Goal: Find specific page/section: Find specific page/section

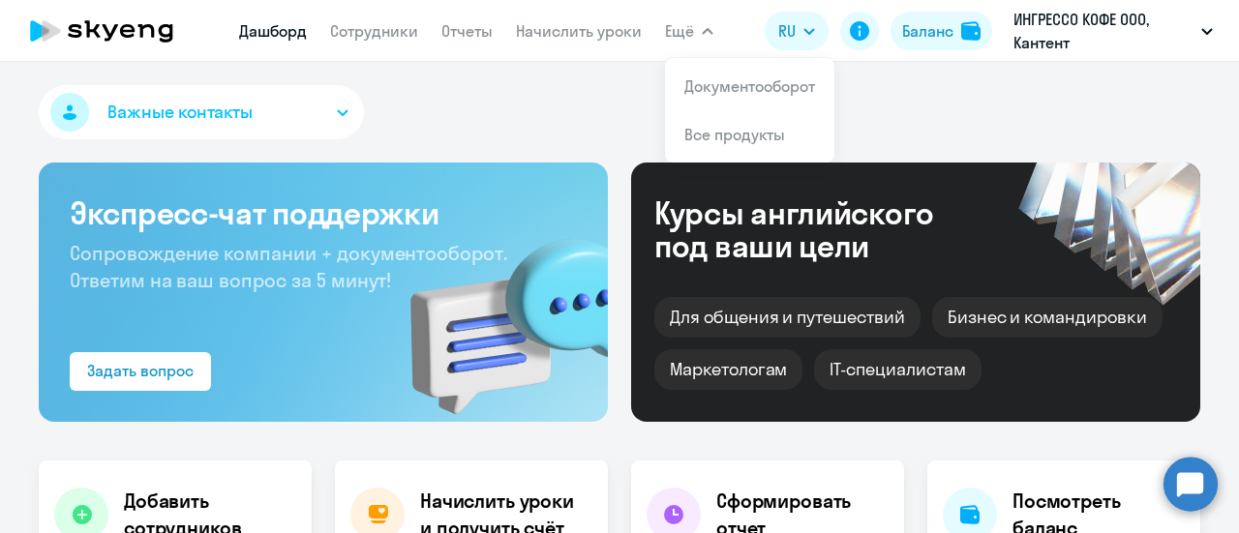
select select "30"
click at [366, 38] on link "Сотрудники" at bounding box center [374, 30] width 88 height 19
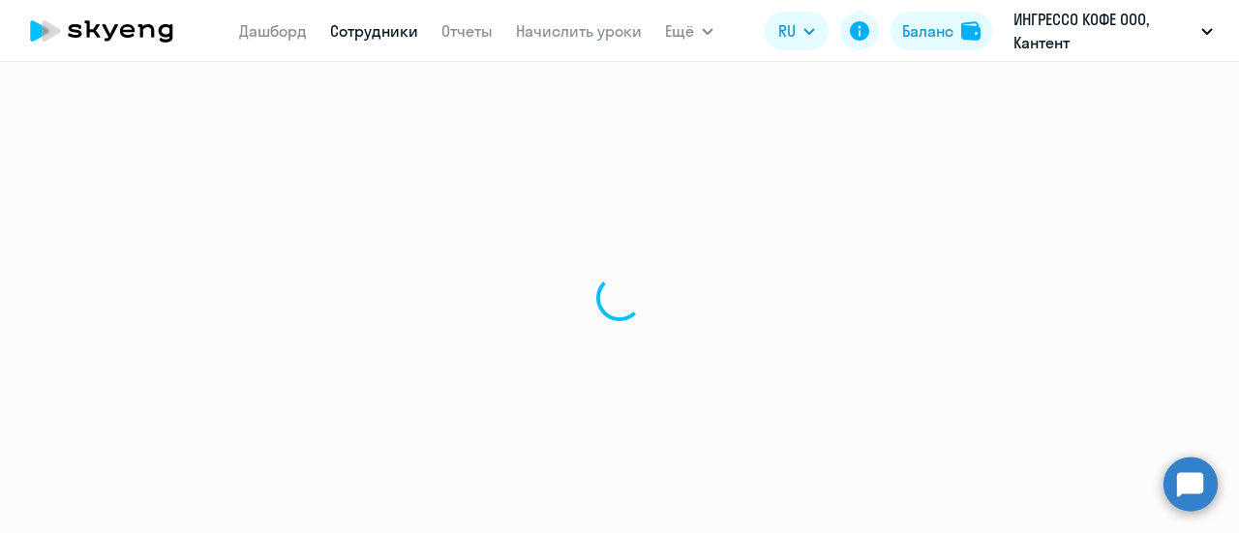
select select "30"
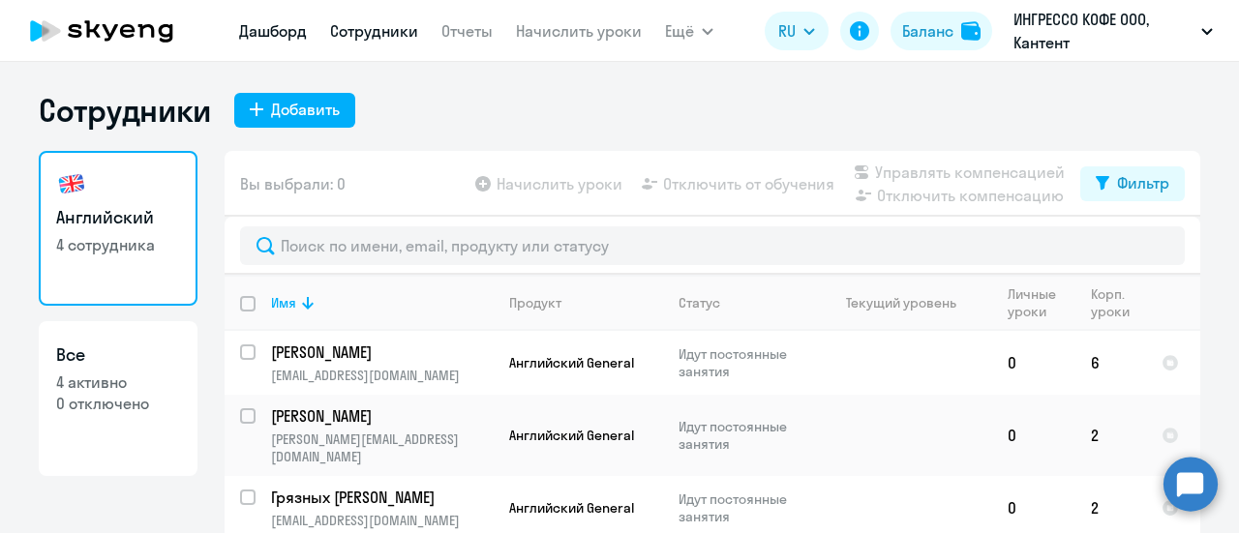
click at [289, 24] on link "Дашборд" at bounding box center [273, 30] width 68 height 19
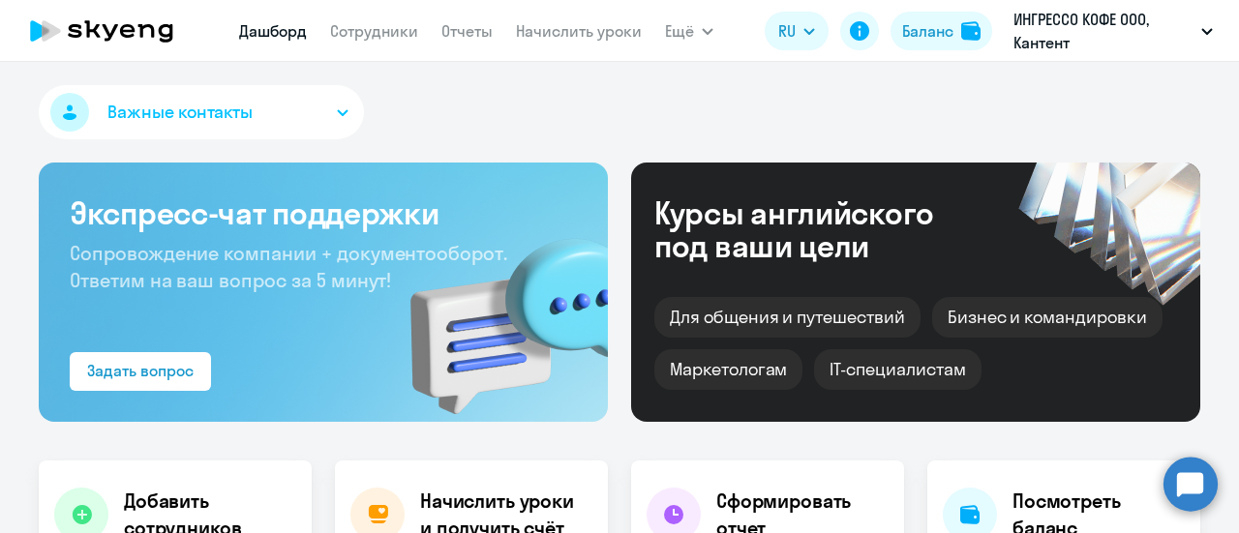
select select "30"
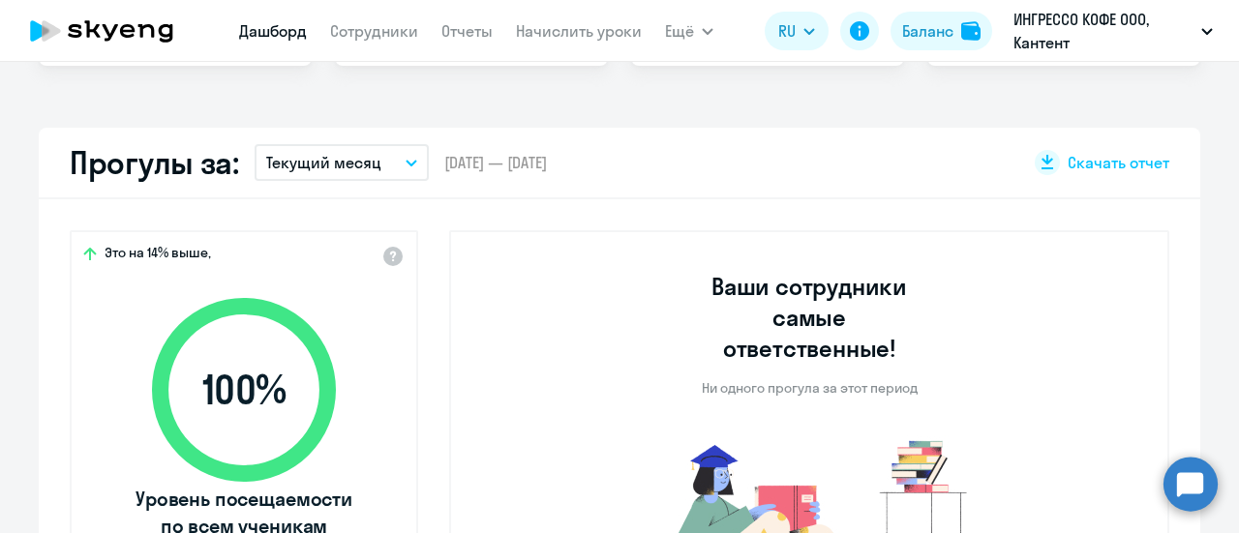
scroll to position [489, 0]
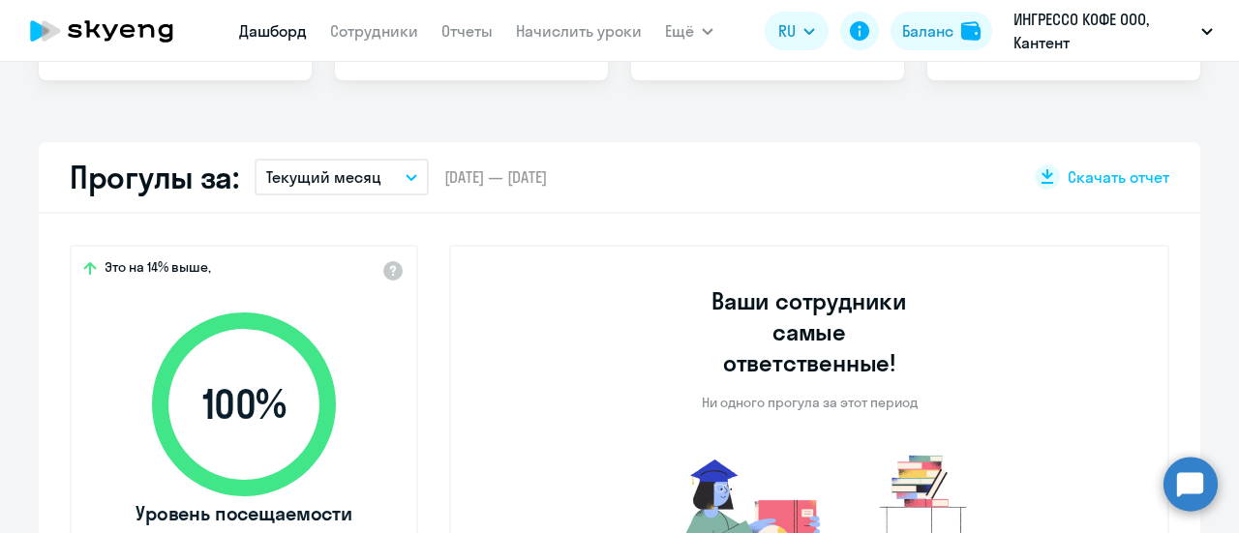
click at [383, 167] on button "Текущий месяц" at bounding box center [342, 177] width 174 height 37
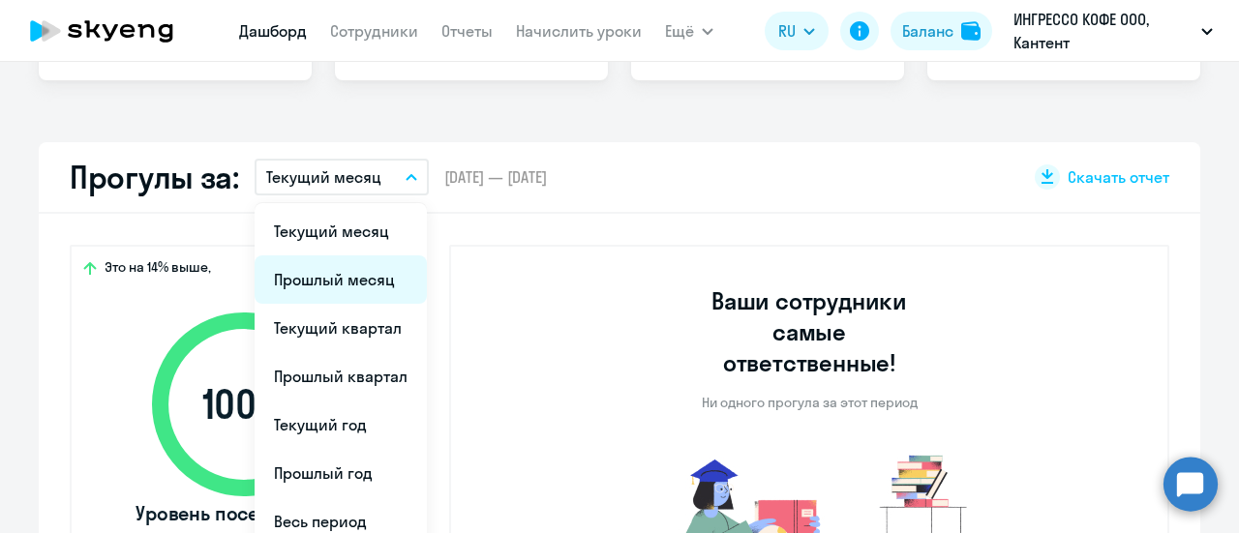
click at [377, 282] on li "Прошлый месяц" at bounding box center [341, 279] width 172 height 48
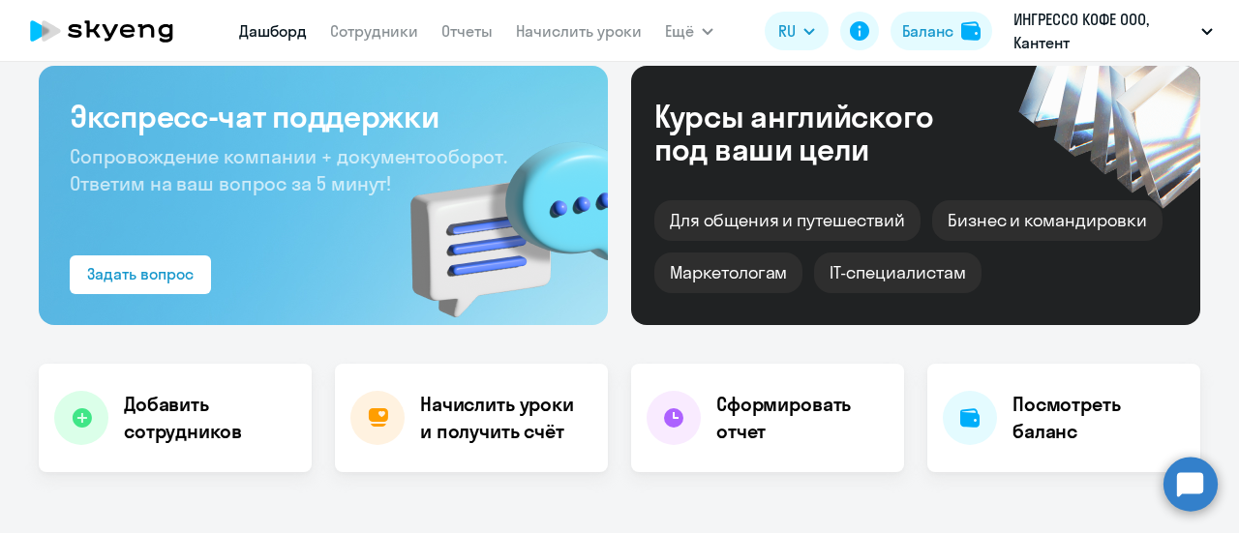
scroll to position [0, 0]
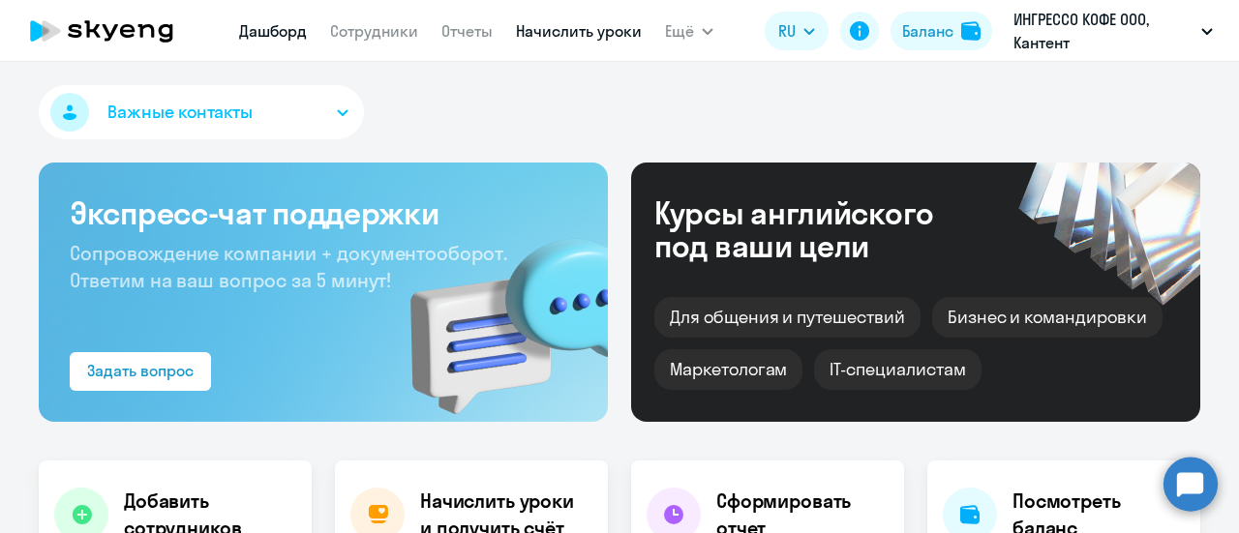
click at [540, 32] on link "Начислить уроки" at bounding box center [579, 30] width 126 height 19
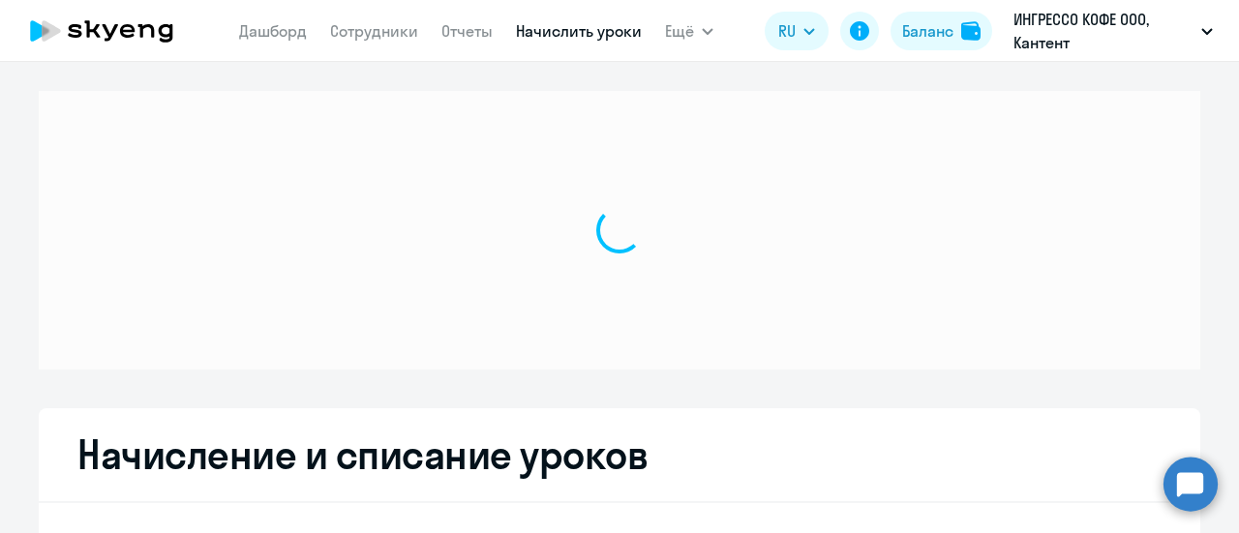
select select "10"
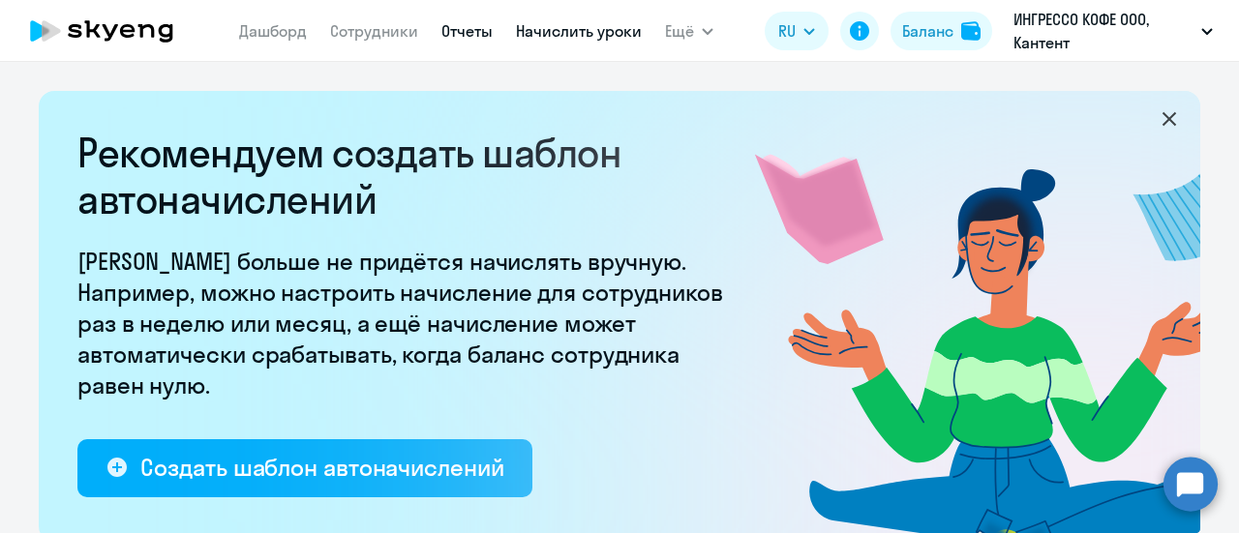
click at [465, 28] on link "Отчеты" at bounding box center [466, 30] width 51 height 19
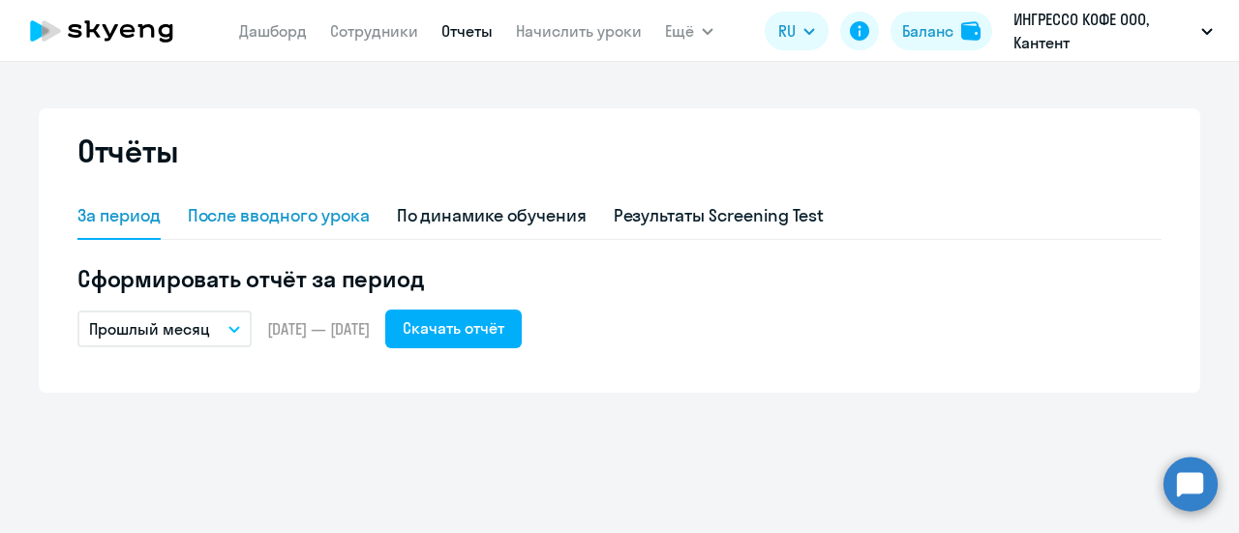
click at [293, 219] on div "После вводного урока" at bounding box center [279, 215] width 182 height 25
select select "10"
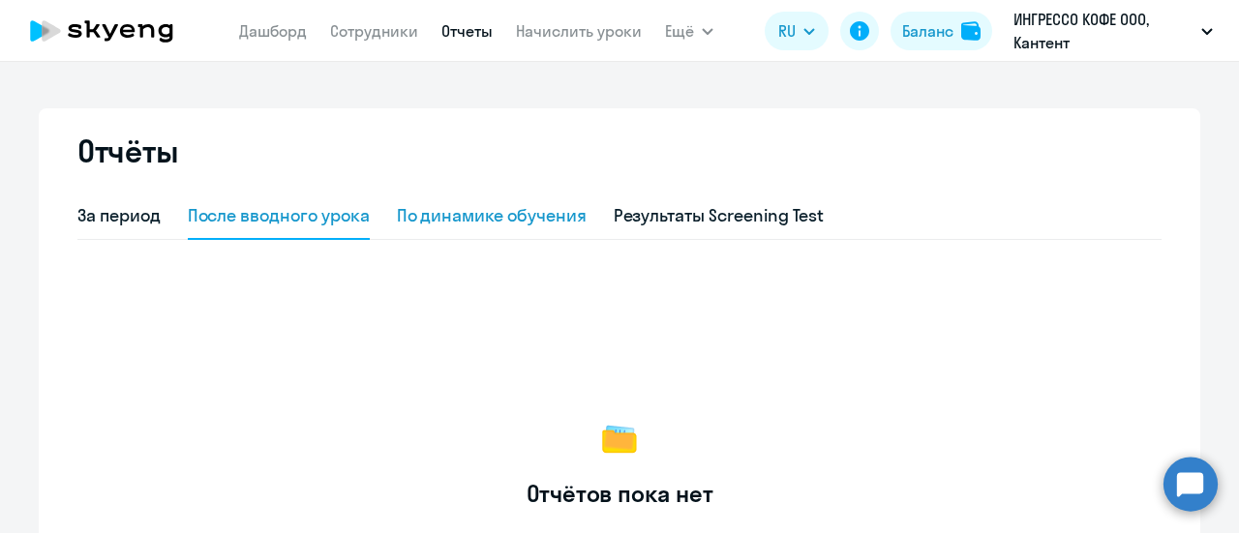
click at [451, 222] on div "По динамике обучения" at bounding box center [492, 215] width 190 height 25
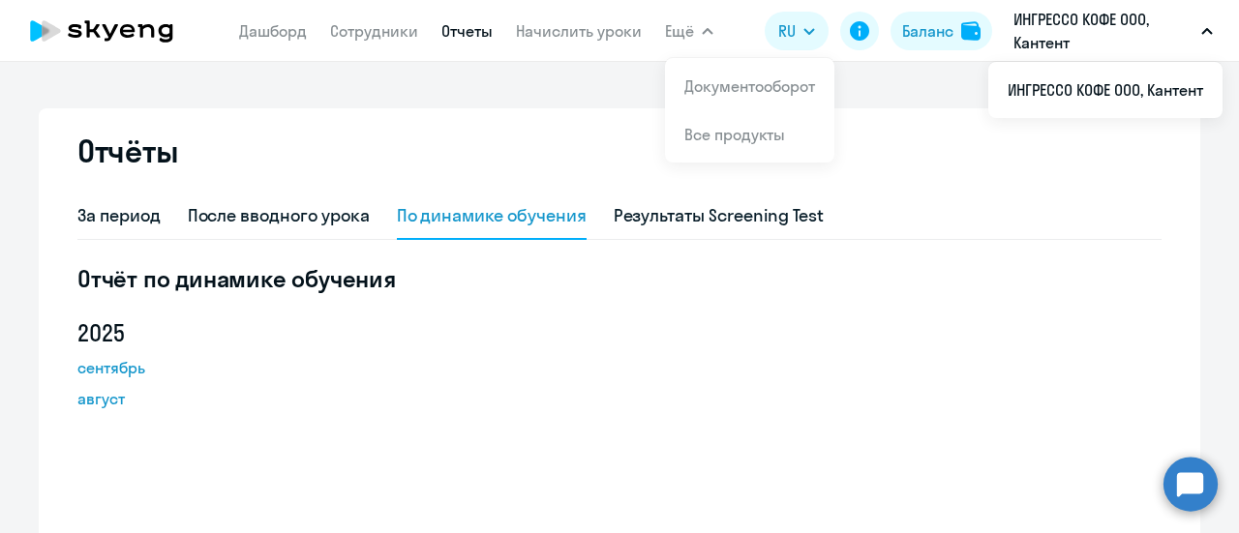
click at [105, 18] on icon at bounding box center [101, 31] width 170 height 48
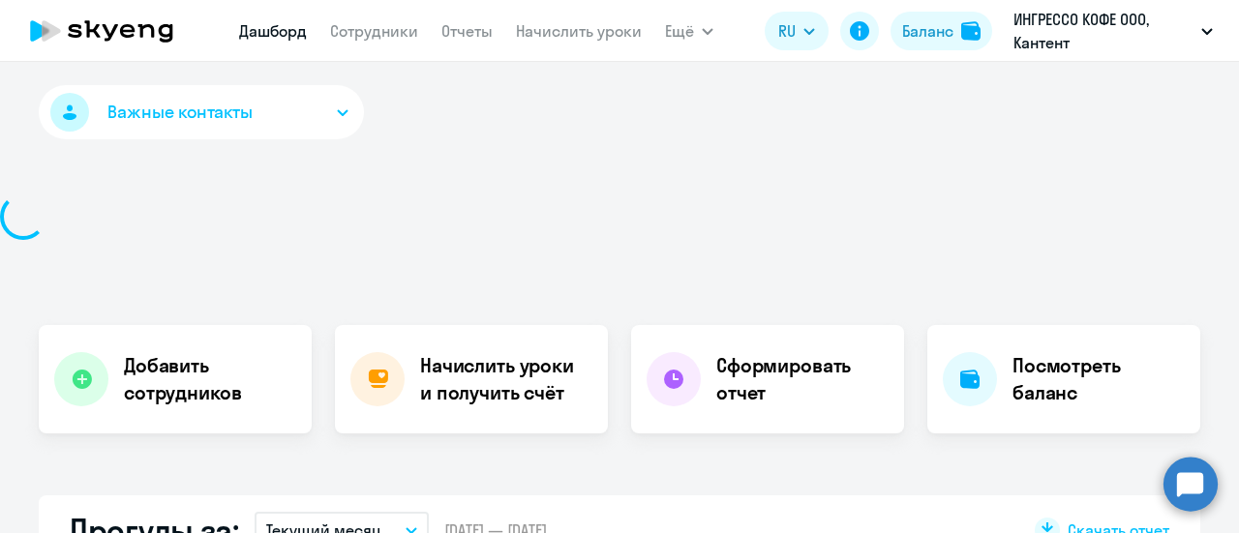
select select "30"
